Goal: Task Accomplishment & Management: Use online tool/utility

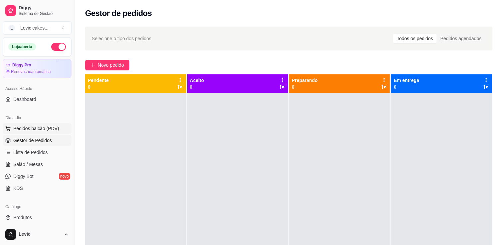
click at [34, 130] on span "Pedidos balcão (PDV)" at bounding box center [36, 128] width 46 height 7
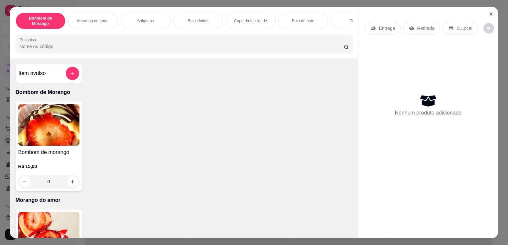
click at [120, 200] on p "Morango do amor" at bounding box center [185, 201] width 338 height 8
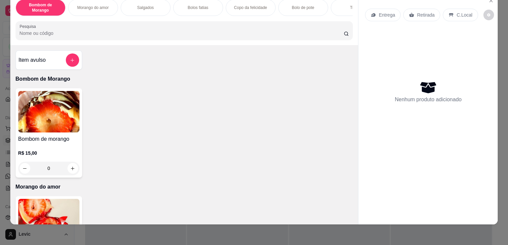
scroll to position [16, 0]
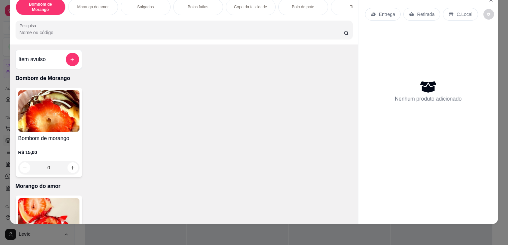
click at [59, 210] on img at bounding box center [48, 220] width 61 height 42
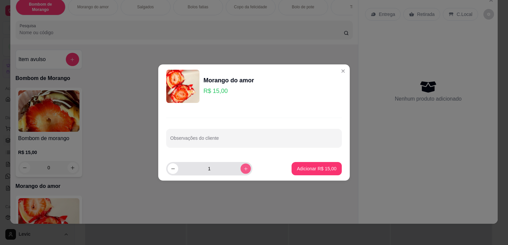
click at [244, 169] on icon "increase-product-quantity" at bounding box center [245, 168] width 3 height 3
type input "3"
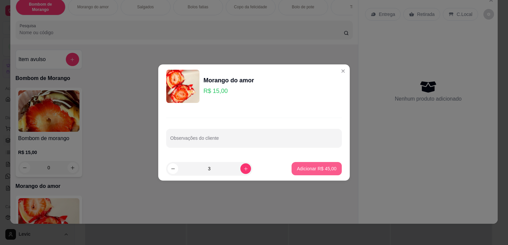
click at [321, 168] on p "Adicionar R$ 45,00" at bounding box center [317, 169] width 40 height 7
type input "3"
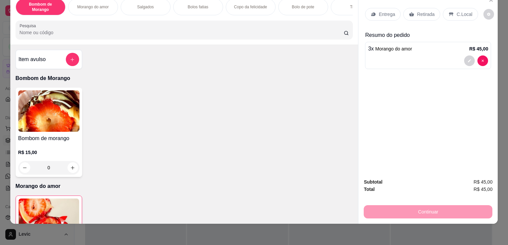
click at [443, 208] on div "Continuar" at bounding box center [428, 211] width 129 height 15
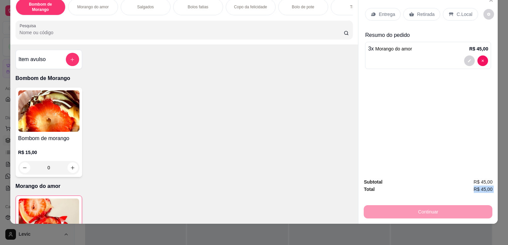
click at [443, 208] on div "Continuar" at bounding box center [428, 211] width 129 height 15
click at [469, 94] on div "Entrega Retirada C.Local Resumo do pedido 3 x Morango do amor R$ 45,00" at bounding box center [427, 83] width 139 height 180
click at [419, 11] on p "Retirada" at bounding box center [426, 14] width 18 height 7
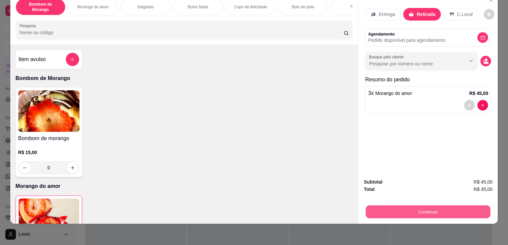
click at [418, 211] on button "Continuar" at bounding box center [428, 212] width 125 height 13
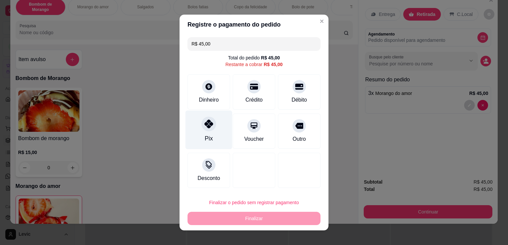
click at [203, 134] on div "Pix" at bounding box center [209, 130] width 47 height 39
type input "R$ 0,00"
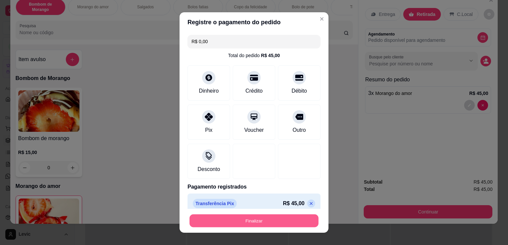
click at [222, 223] on button "Finalizar" at bounding box center [254, 221] width 129 height 13
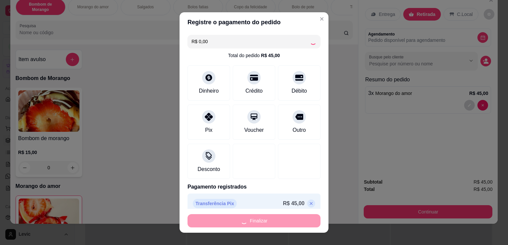
type input "0"
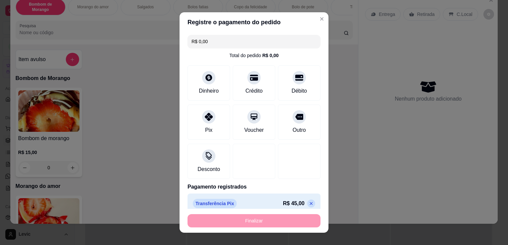
type input "-R$ 45,00"
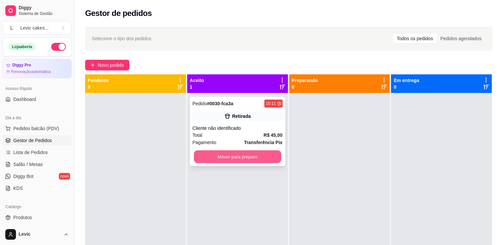
click at [232, 159] on button "Mover para preparo" at bounding box center [237, 157] width 87 height 13
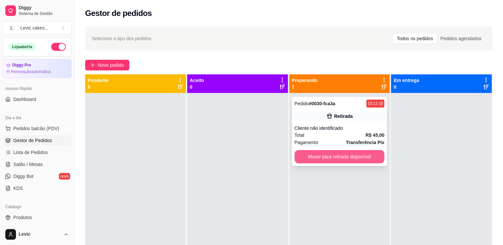
click at [313, 157] on button "Mover para retirada disponível" at bounding box center [340, 156] width 90 height 13
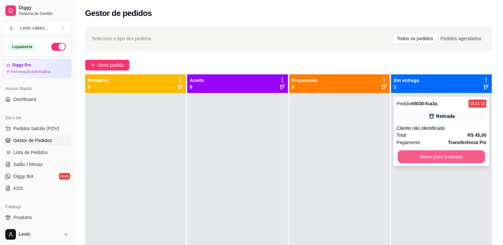
click at [413, 159] on button "Mover para finalizado" at bounding box center [441, 157] width 87 height 13
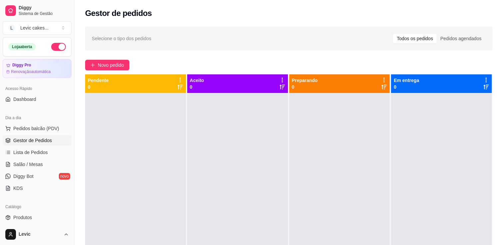
click at [426, 38] on div "Todos os pedidos" at bounding box center [415, 38] width 44 height 9
click at [393, 34] on input "Todos os pedidos" at bounding box center [393, 34] width 0 height 0
click at [28, 151] on span "Lista de Pedidos" at bounding box center [30, 152] width 35 height 7
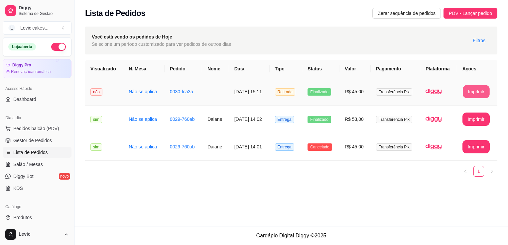
click at [479, 87] on button "Imprimir" at bounding box center [476, 91] width 27 height 13
click at [27, 140] on span "Gestor de Pedidos" at bounding box center [32, 140] width 39 height 7
